Goal: Task Accomplishment & Management: Manage account settings

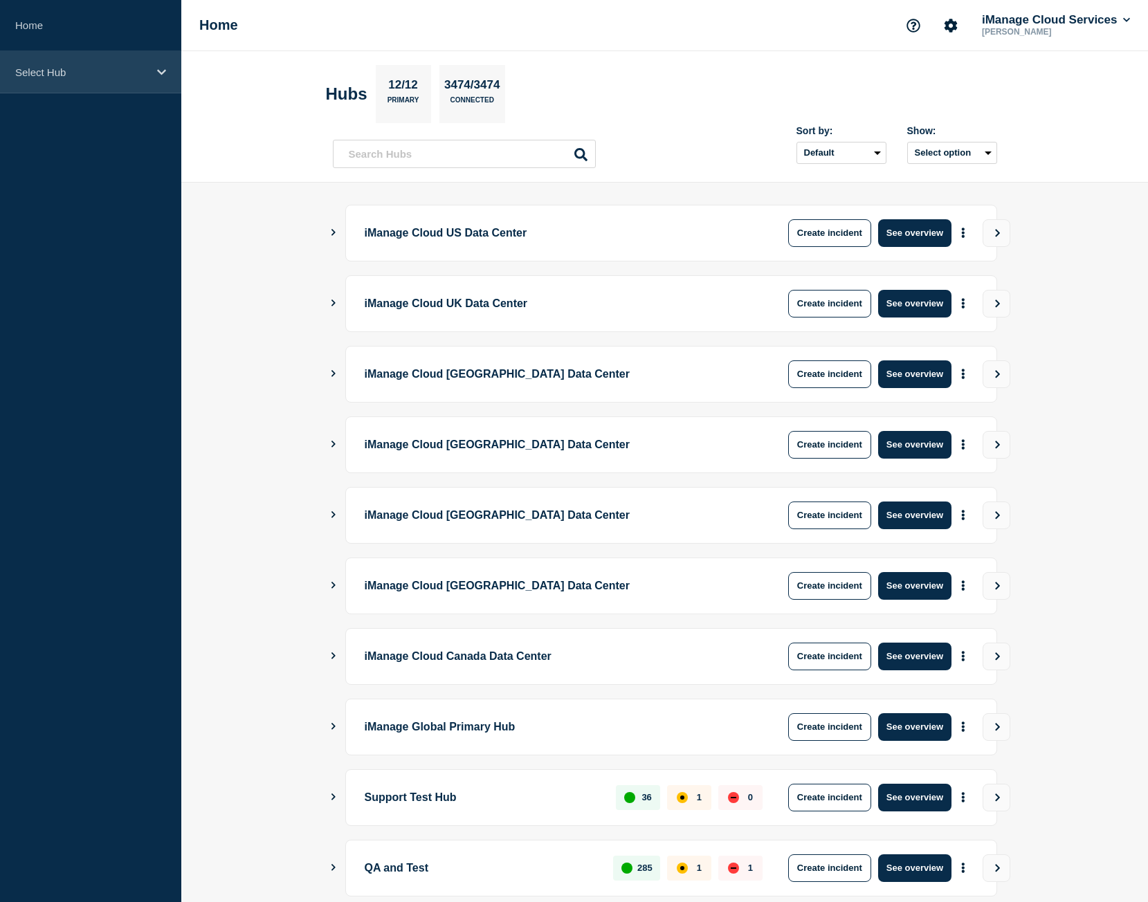
click at [84, 78] on p "Select Hub" at bounding box center [81, 72] width 133 height 12
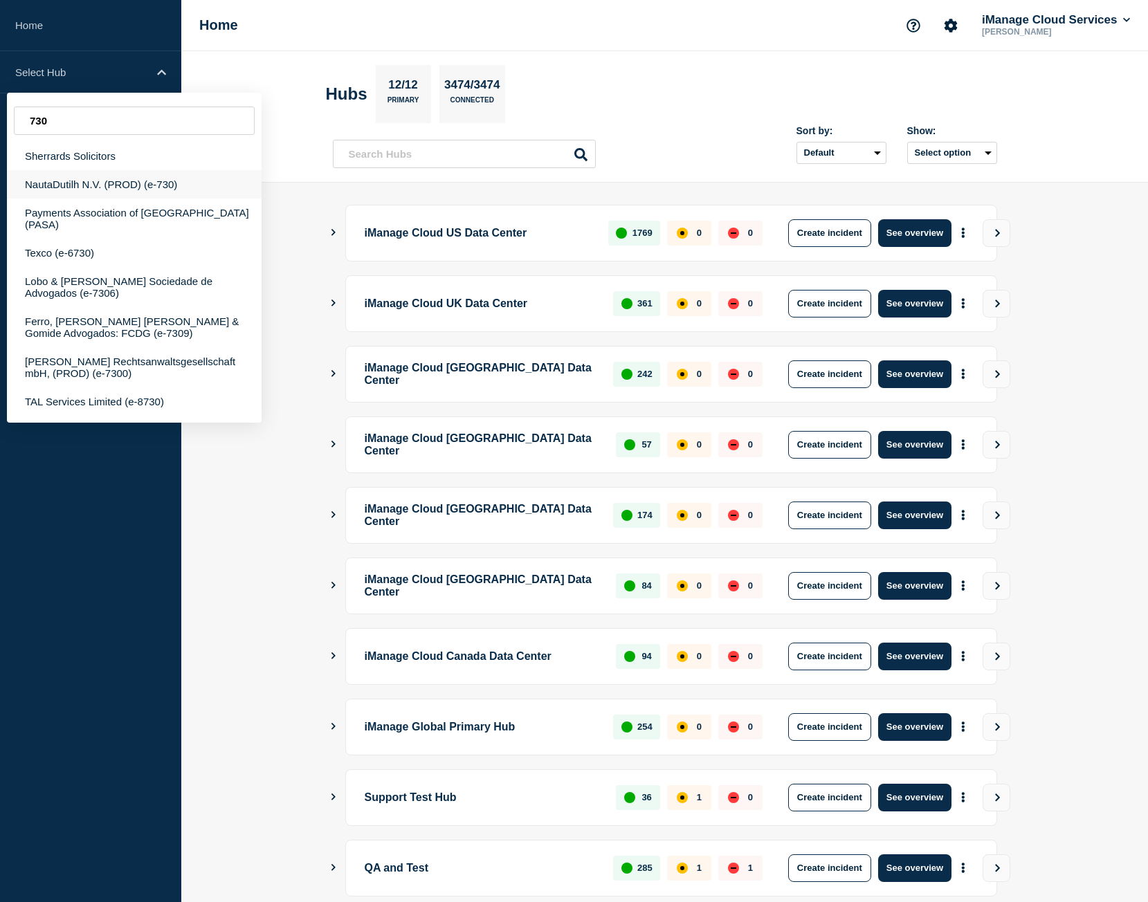
type input "730"
click at [122, 183] on div "NautaDutilh N.V. (PROD) (e-730)" at bounding box center [134, 184] width 255 height 28
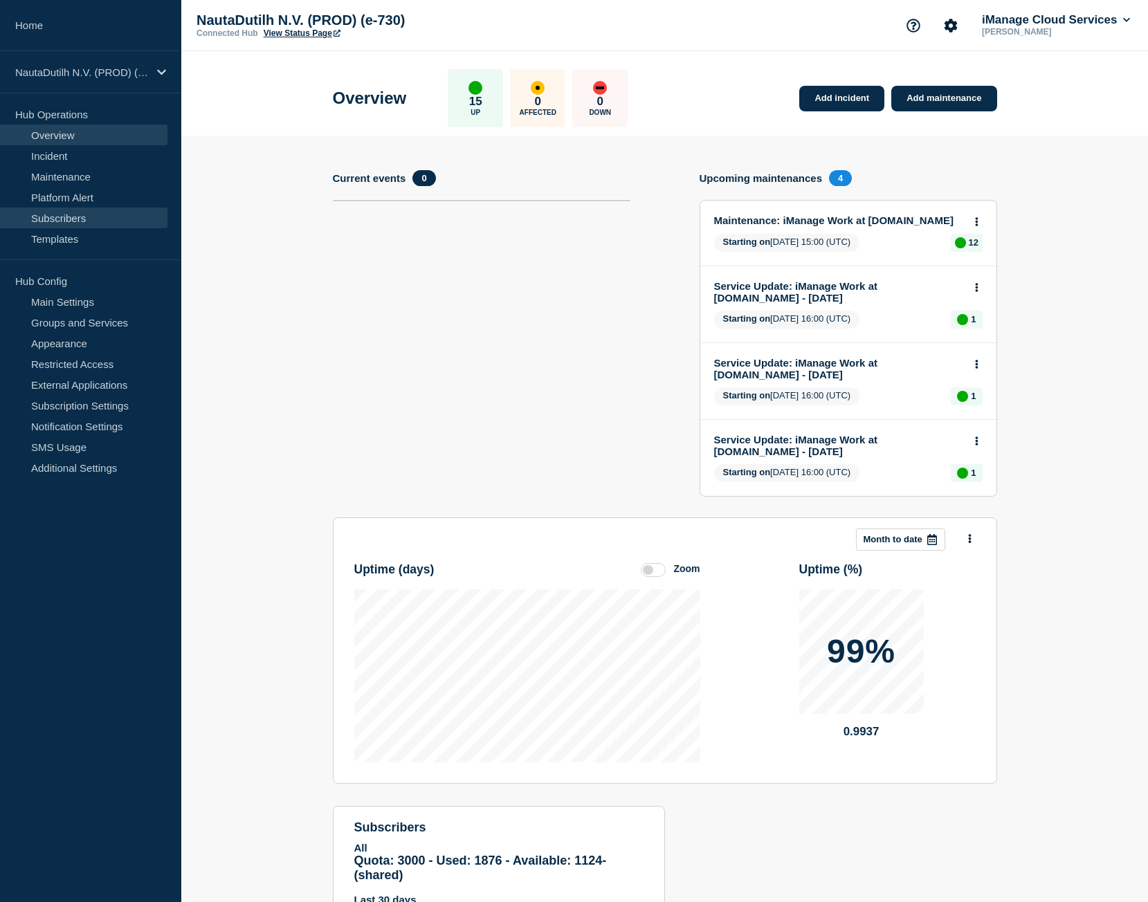
click at [102, 208] on link "Subscribers" at bounding box center [83, 218] width 167 height 21
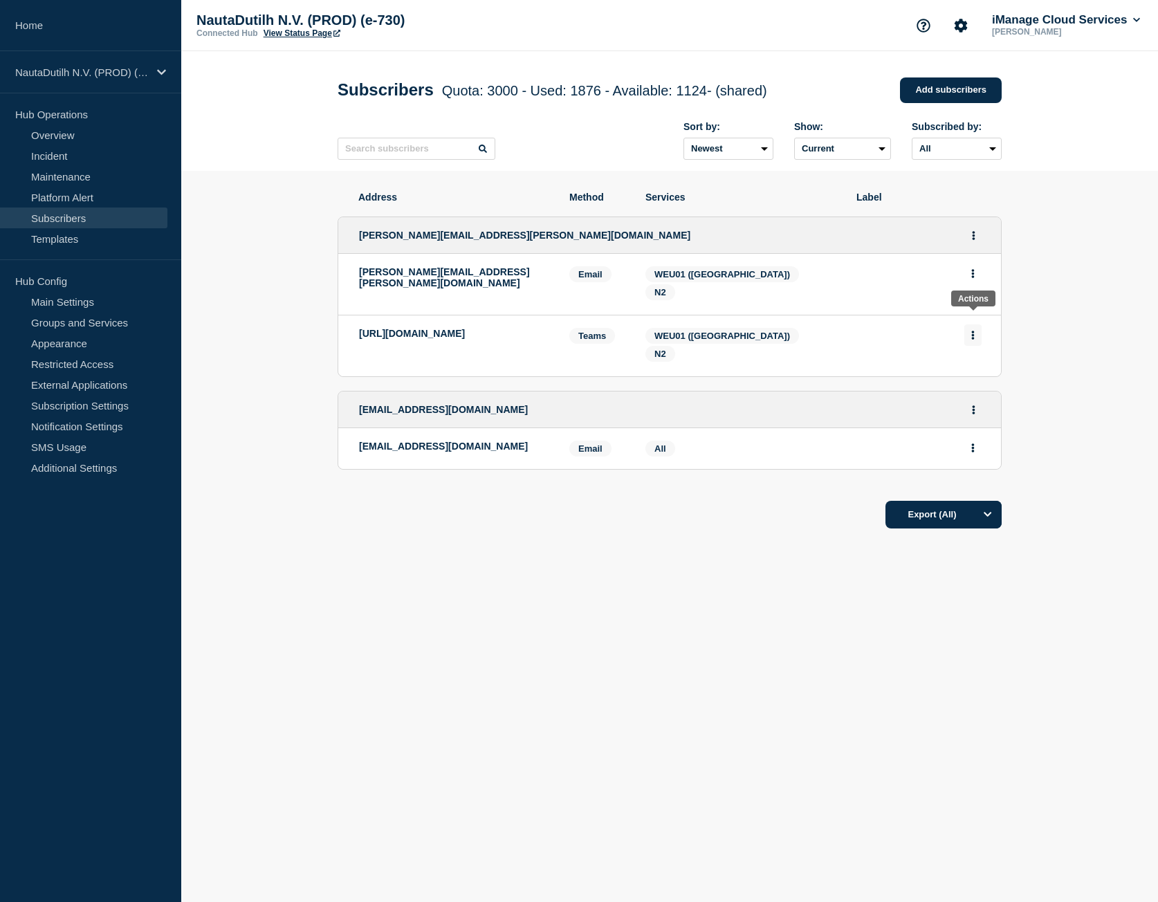
click at [972, 331] on icon "Actions" at bounding box center [973, 335] width 3 height 9
click at [970, 370] on button "Delete" at bounding box center [973, 375] width 26 height 10
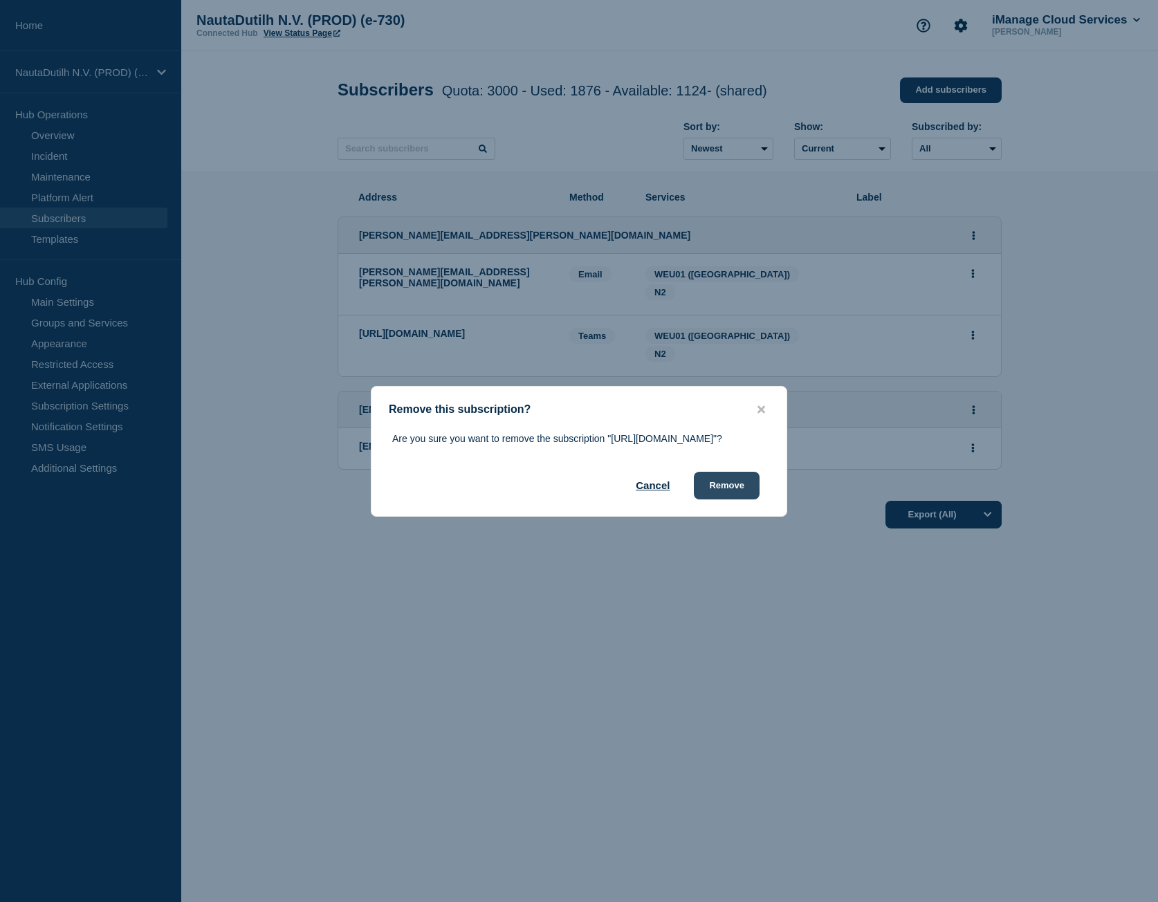
click at [725, 500] on button "Remove" at bounding box center [727, 486] width 66 height 28
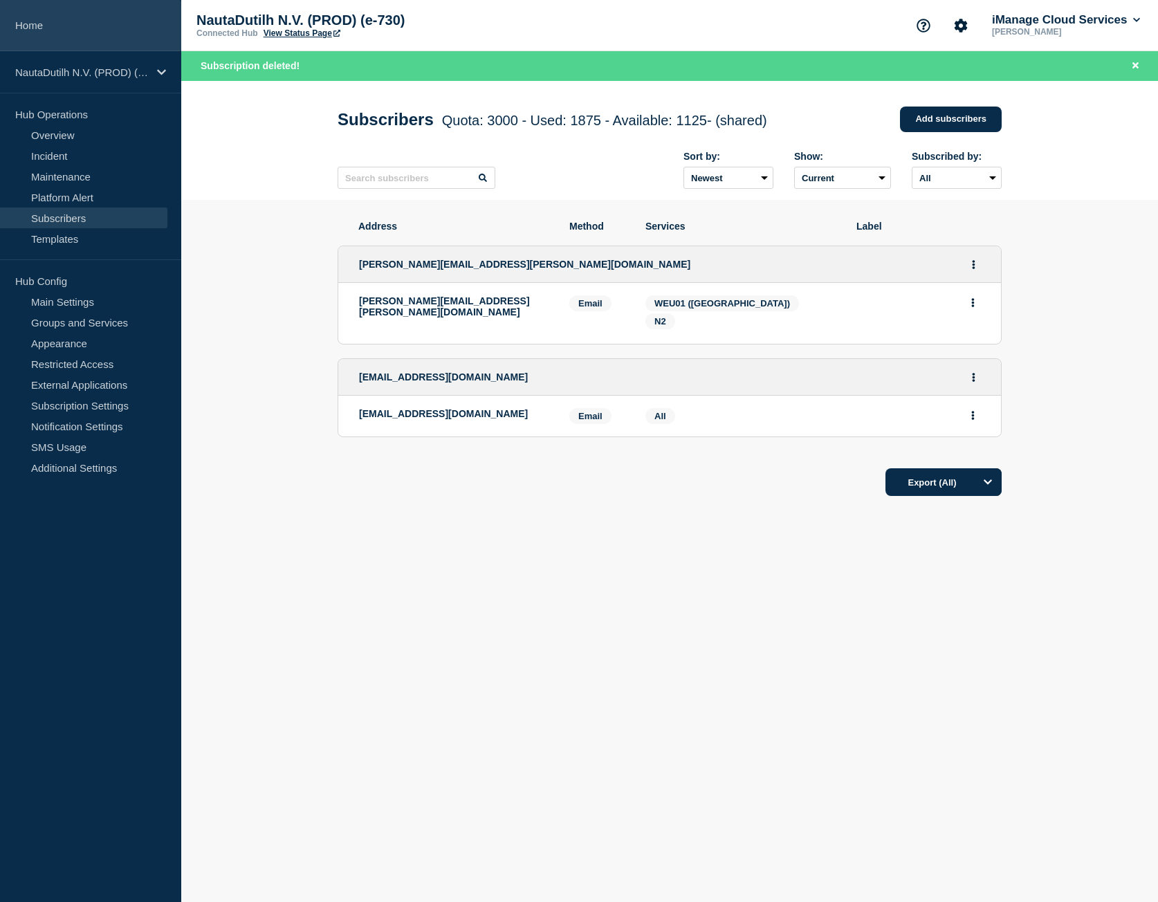
click at [97, 26] on link "Home" at bounding box center [90, 25] width 181 height 51
